Goal: Obtain resource: Download file/media

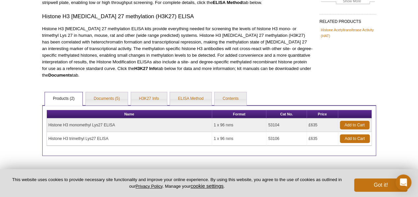
scroll to position [111, 0]
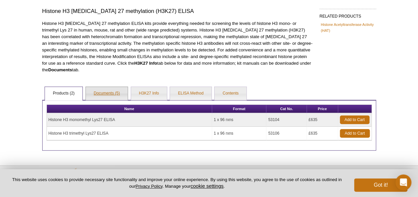
click at [116, 87] on link "Documents (5)" at bounding box center [107, 93] width 42 height 13
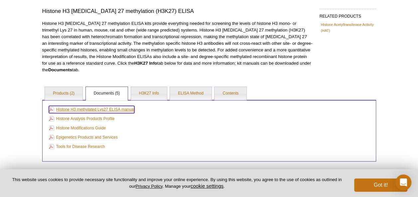
click at [110, 106] on link "Histone H3 methylated Lys27 ELISA manual" at bounding box center [92, 109] width 86 height 7
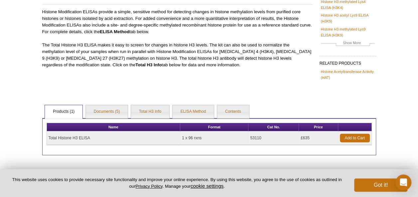
scroll to position [89, 0]
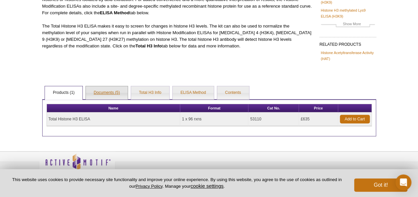
click at [106, 93] on link "Documents (5)" at bounding box center [107, 92] width 42 height 13
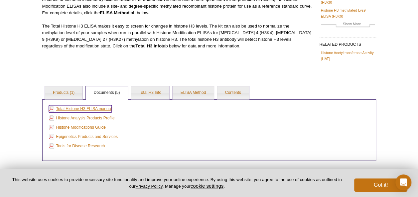
click at [93, 107] on link "Total Histone H3 ELISA manual" at bounding box center [80, 108] width 63 height 7
